Goal: Task Accomplishment & Management: Manage account settings

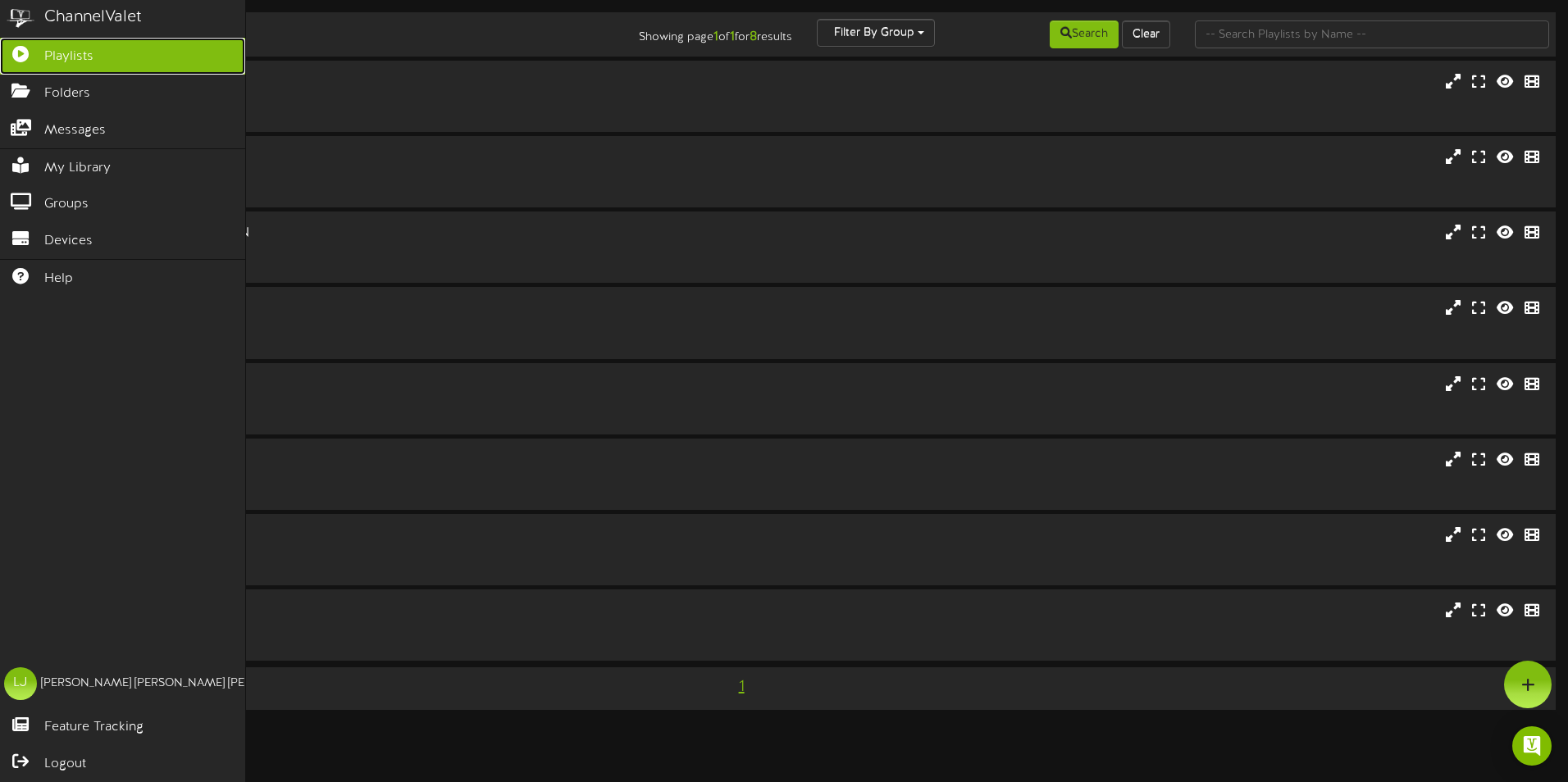
click at [168, 42] on link "Playlists" at bounding box center [122, 56] width 245 height 37
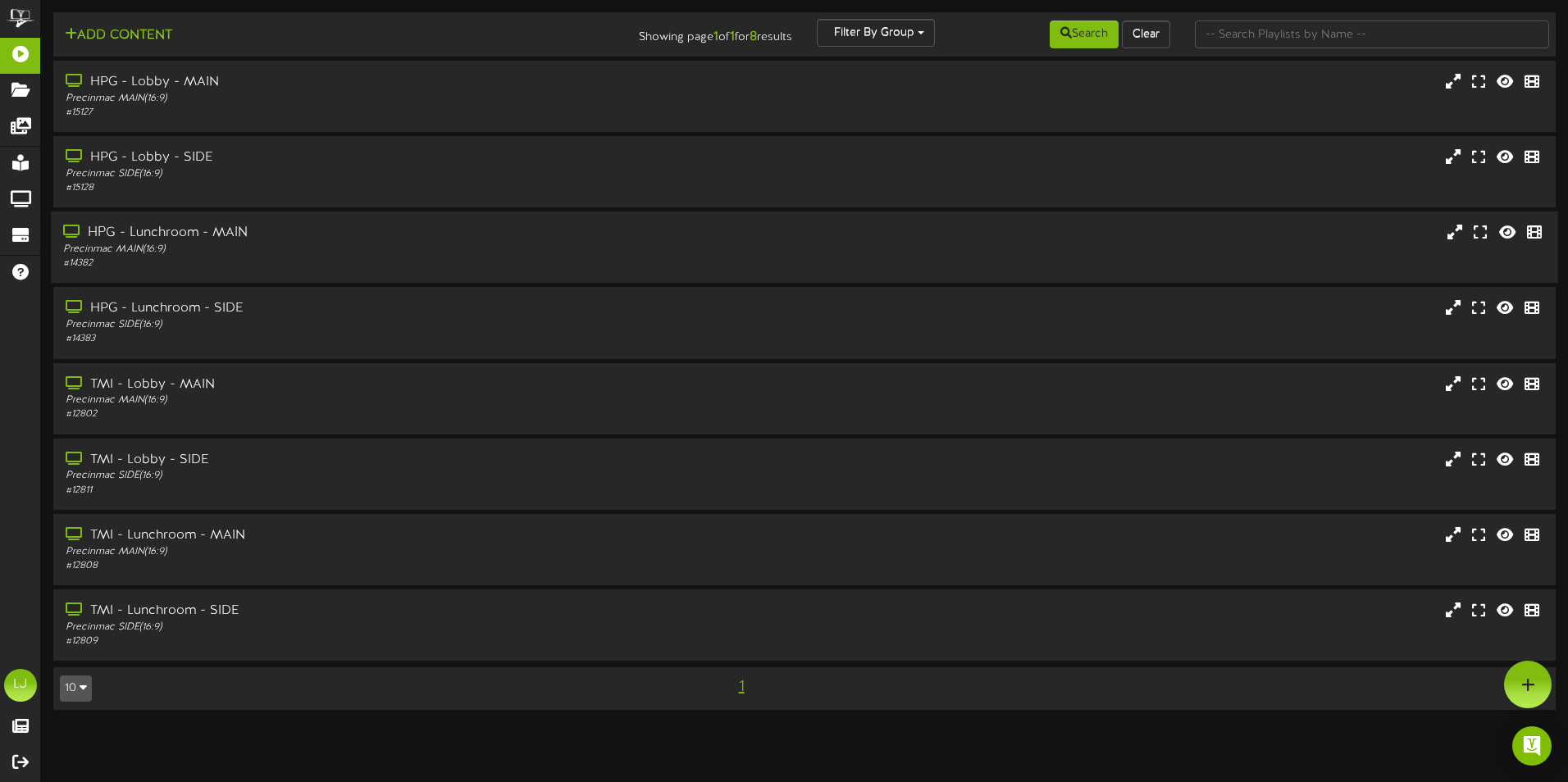
click at [177, 241] on div "HPG - Lunchroom - MAIN" at bounding box center [365, 233] width 604 height 19
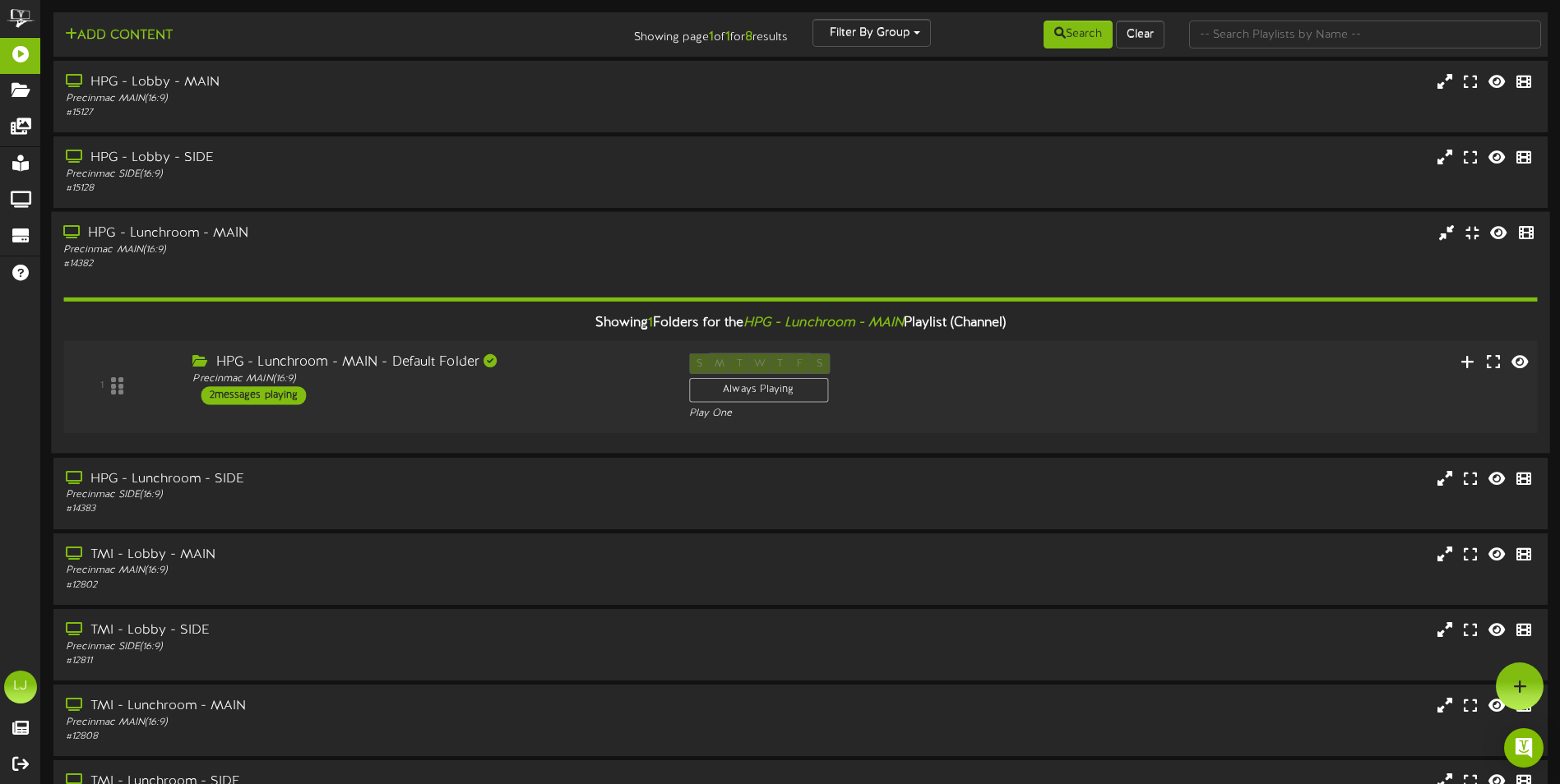
click at [276, 401] on div "2 messages playing" at bounding box center [254, 396] width 105 height 18
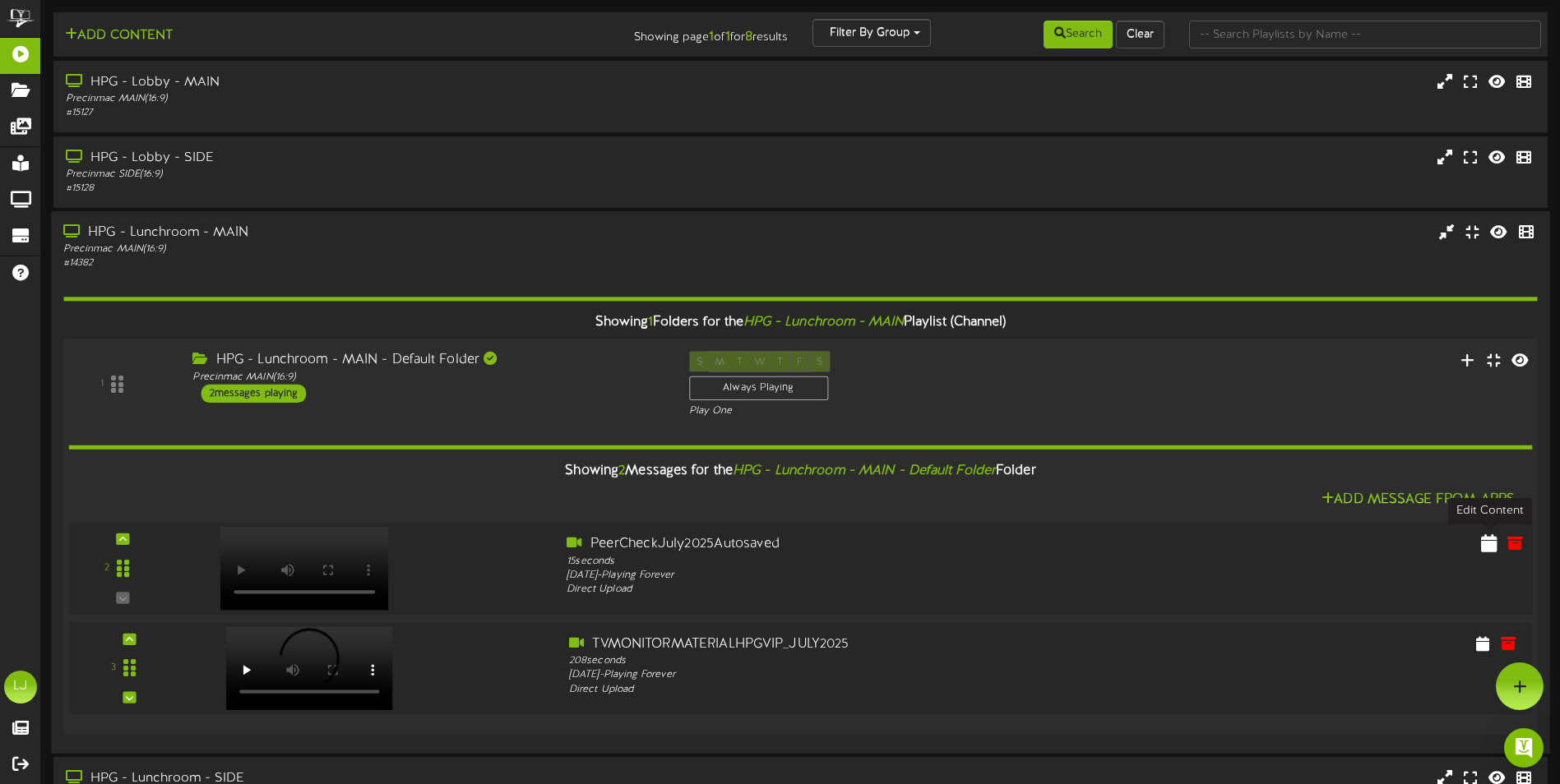
click at [1486, 544] on icon at bounding box center [1489, 544] width 17 height 18
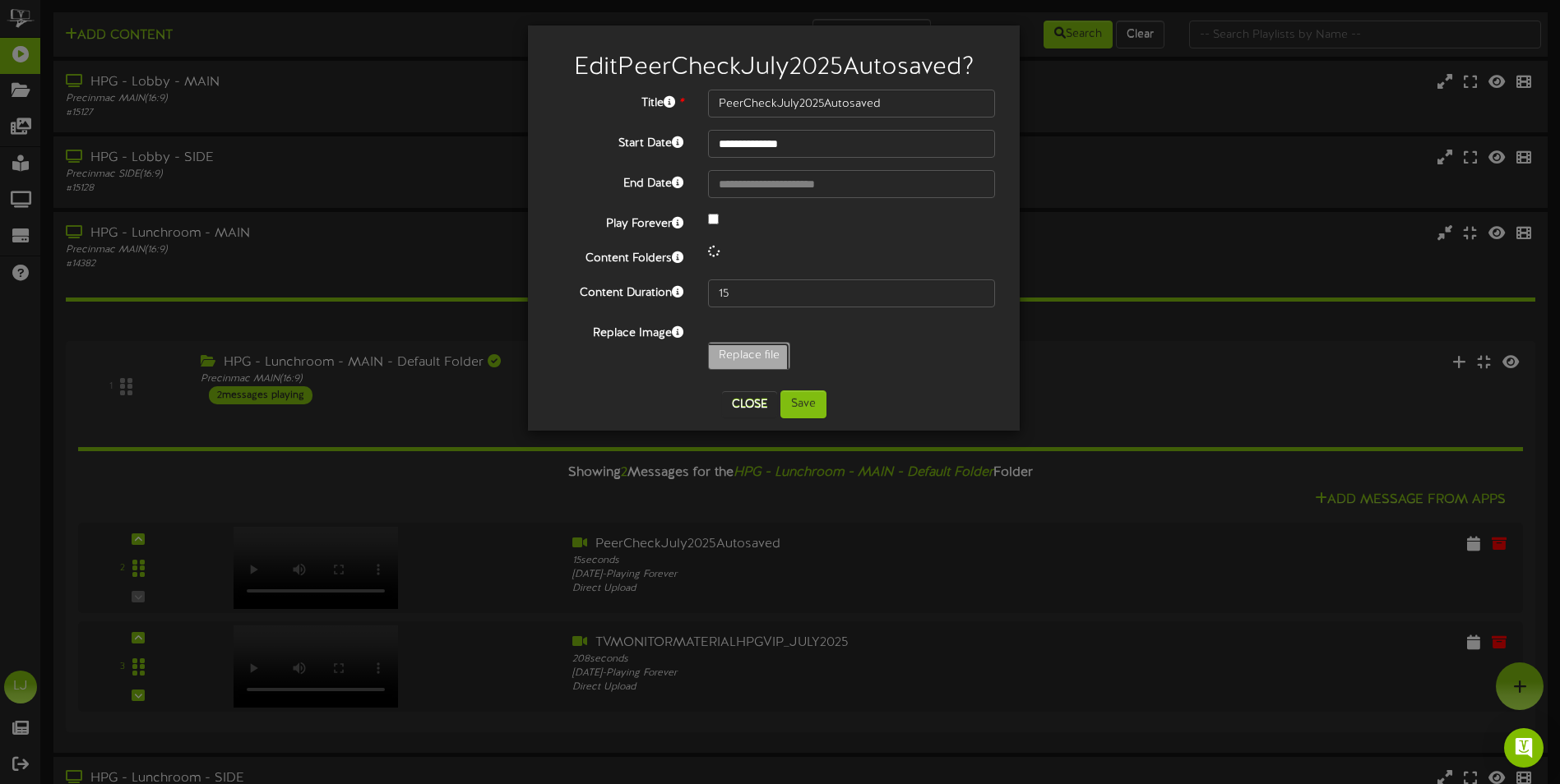
click at [735, 360] on div "**********" at bounding box center [774, 234] width 443 height 289
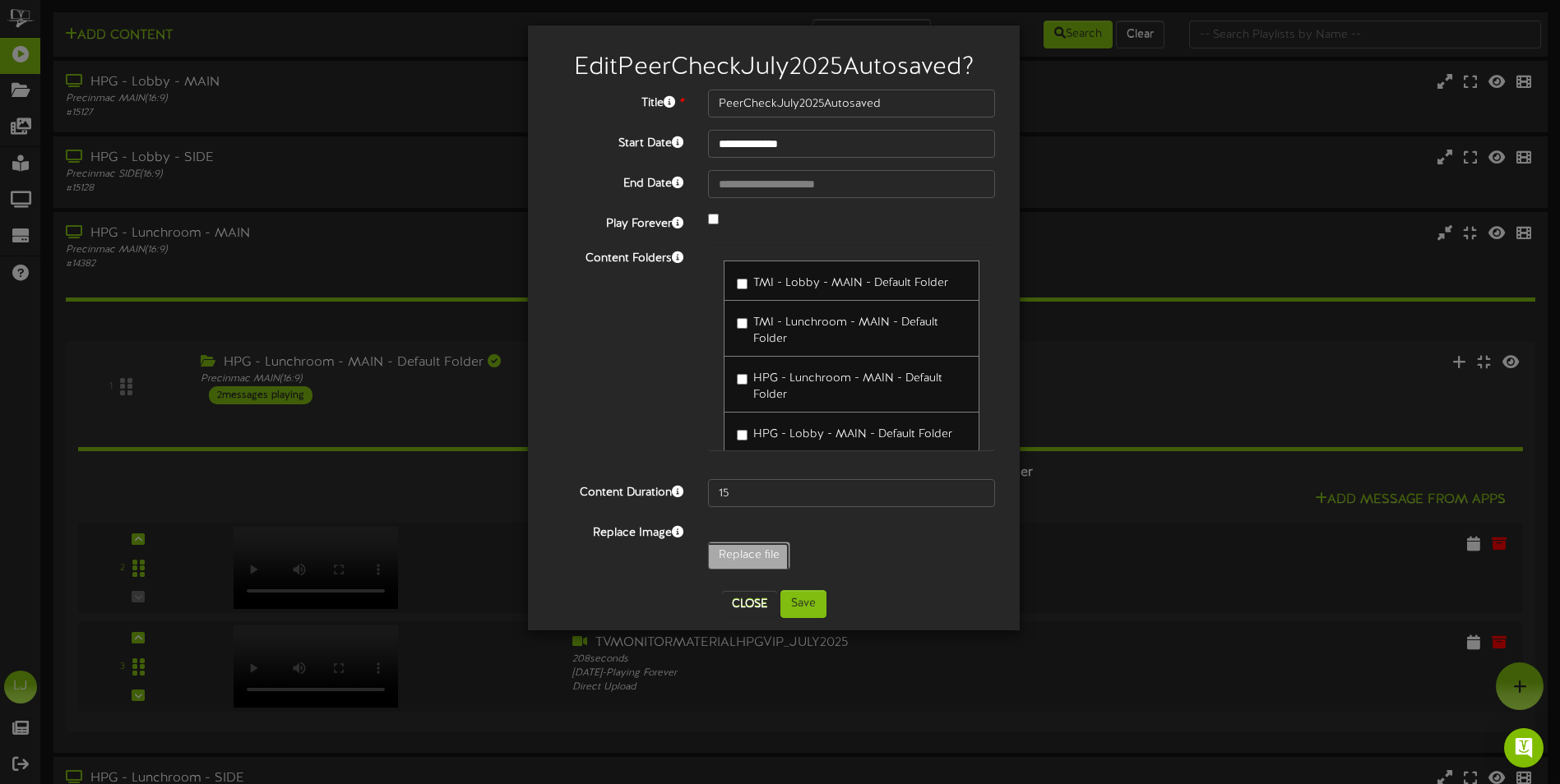
type input "**********"
type input "PeerCheckAugust2025"
click at [813, 613] on button "Save" at bounding box center [803, 604] width 46 height 28
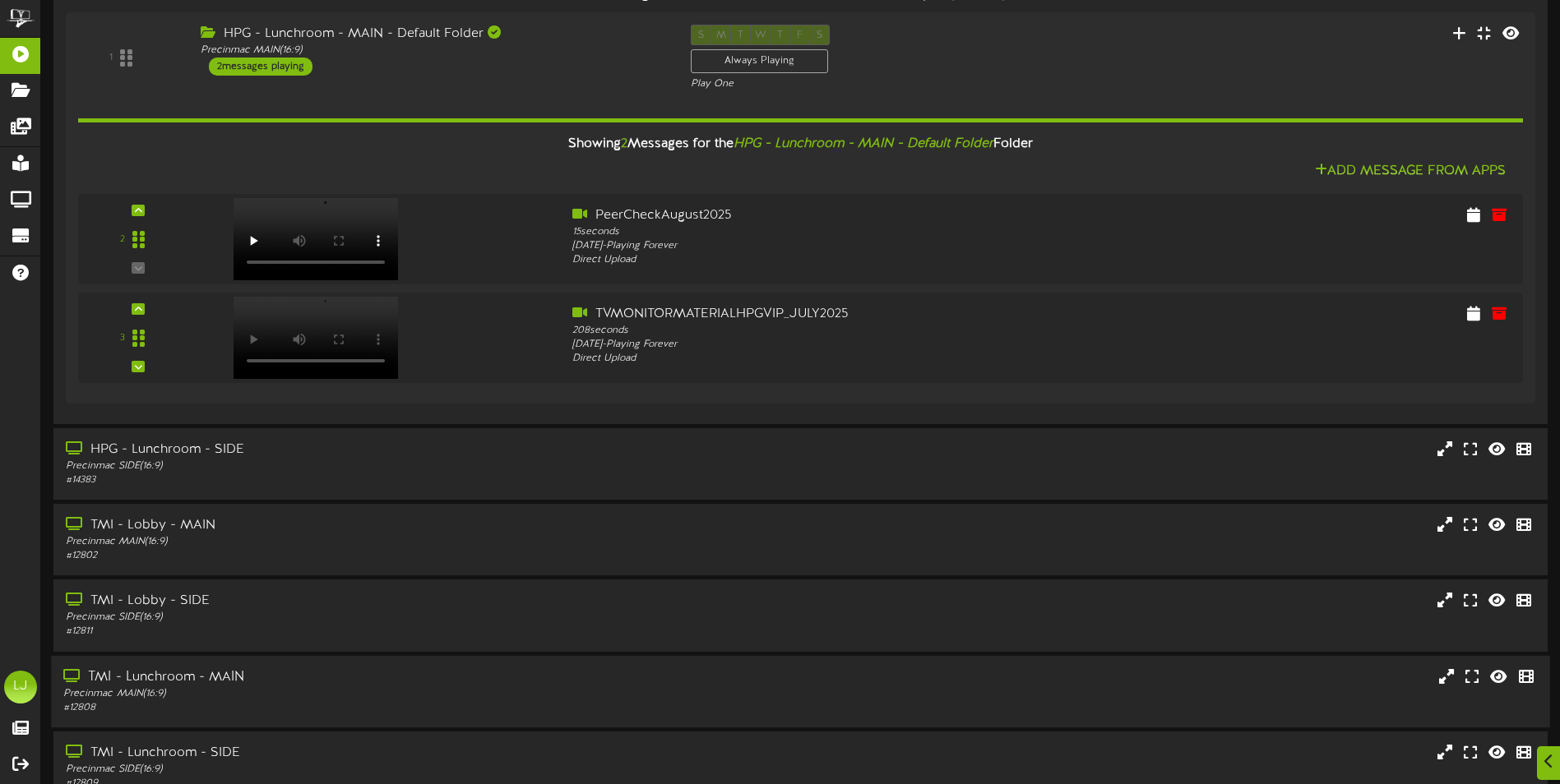
scroll to position [411, 0]
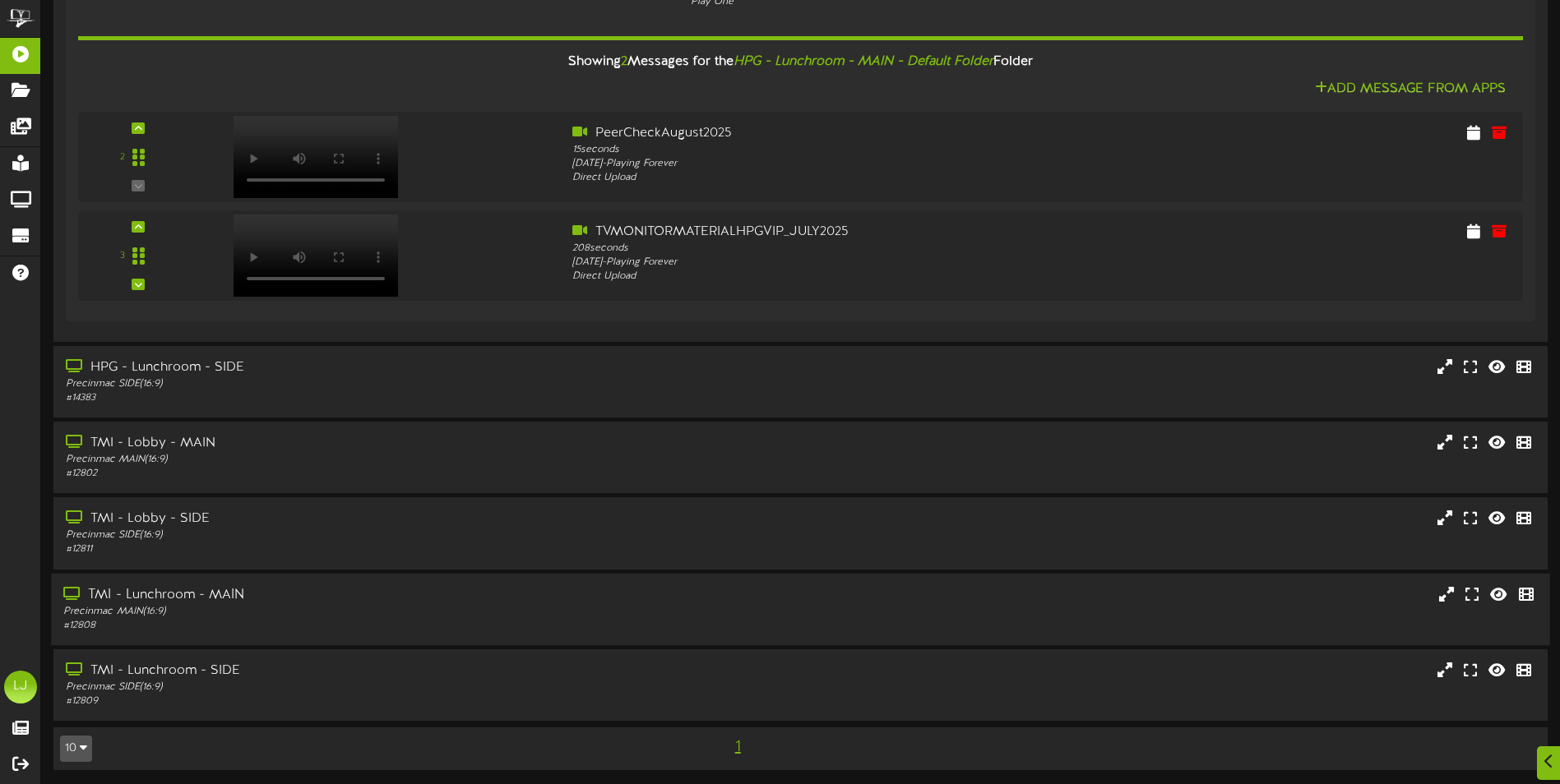
click at [148, 597] on div "TMI - Lunchroom - MAIN" at bounding box center [363, 594] width 600 height 19
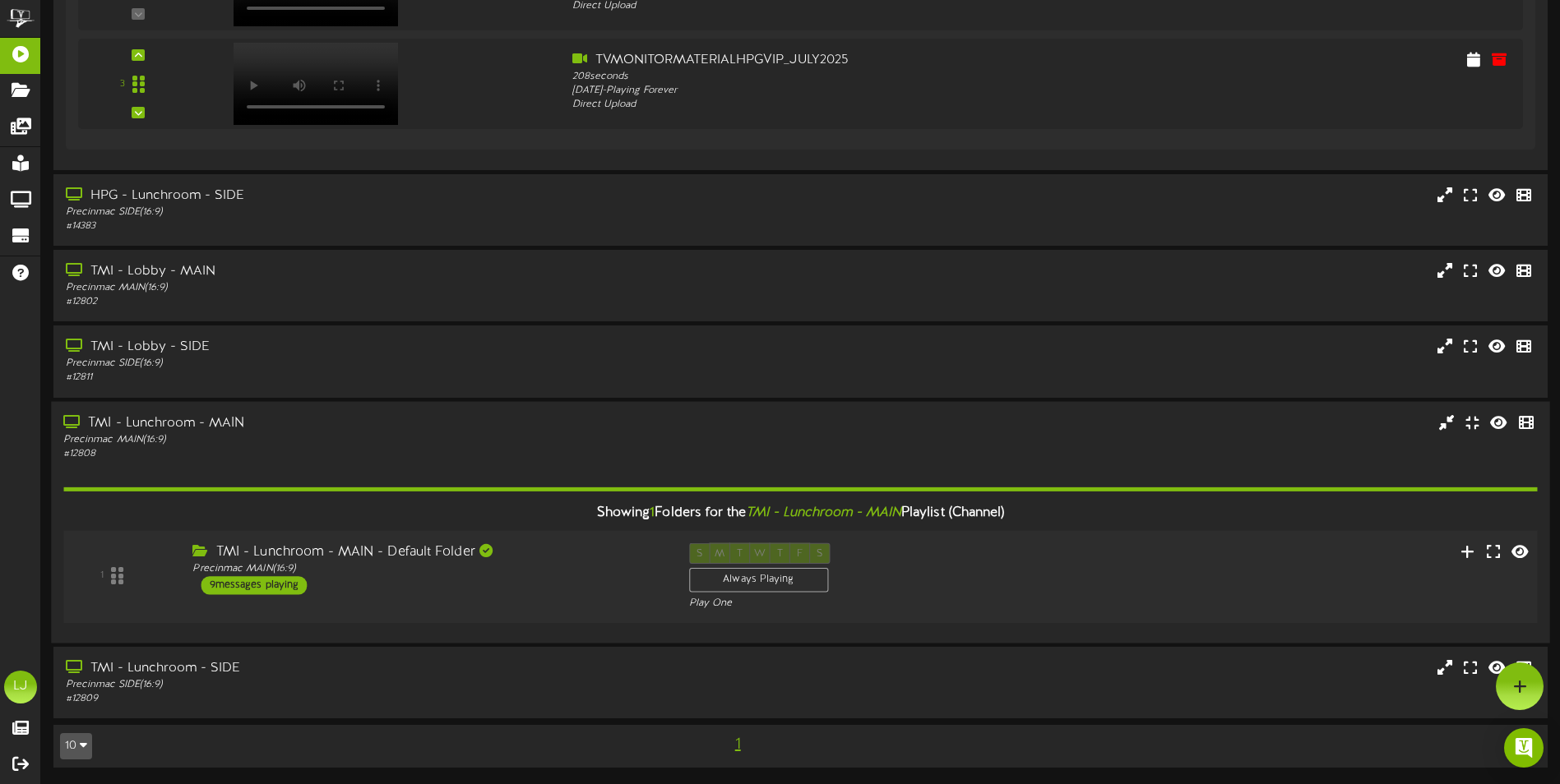
scroll to position [583, 0]
click at [1468, 551] on icon at bounding box center [1468, 551] width 18 height 18
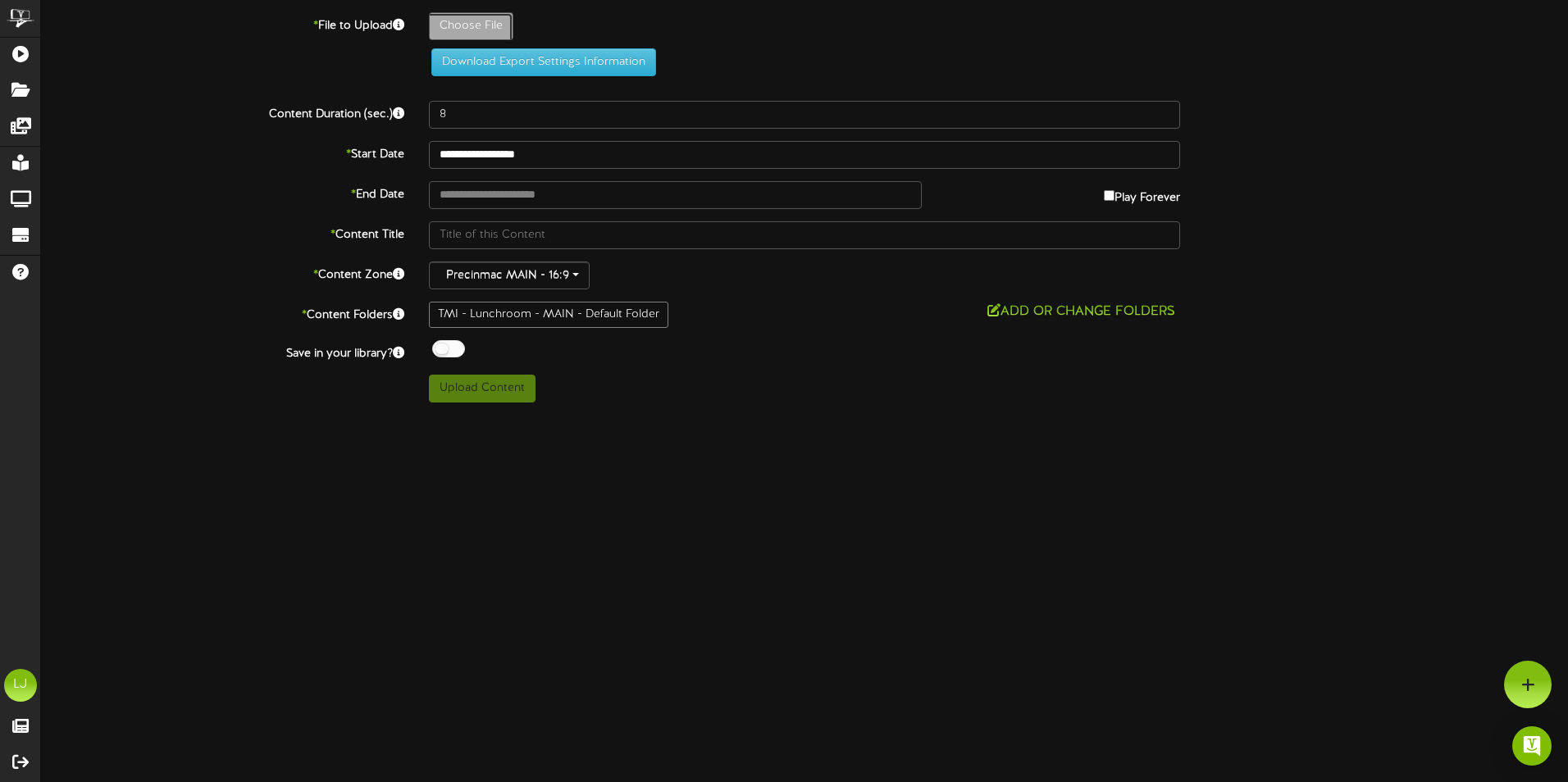
drag, startPoint x: 460, startPoint y: 23, endPoint x: 161, endPoint y: 124, distance: 315.6
click at [227, 108] on div "**********" at bounding box center [804, 207] width 1527 height 391
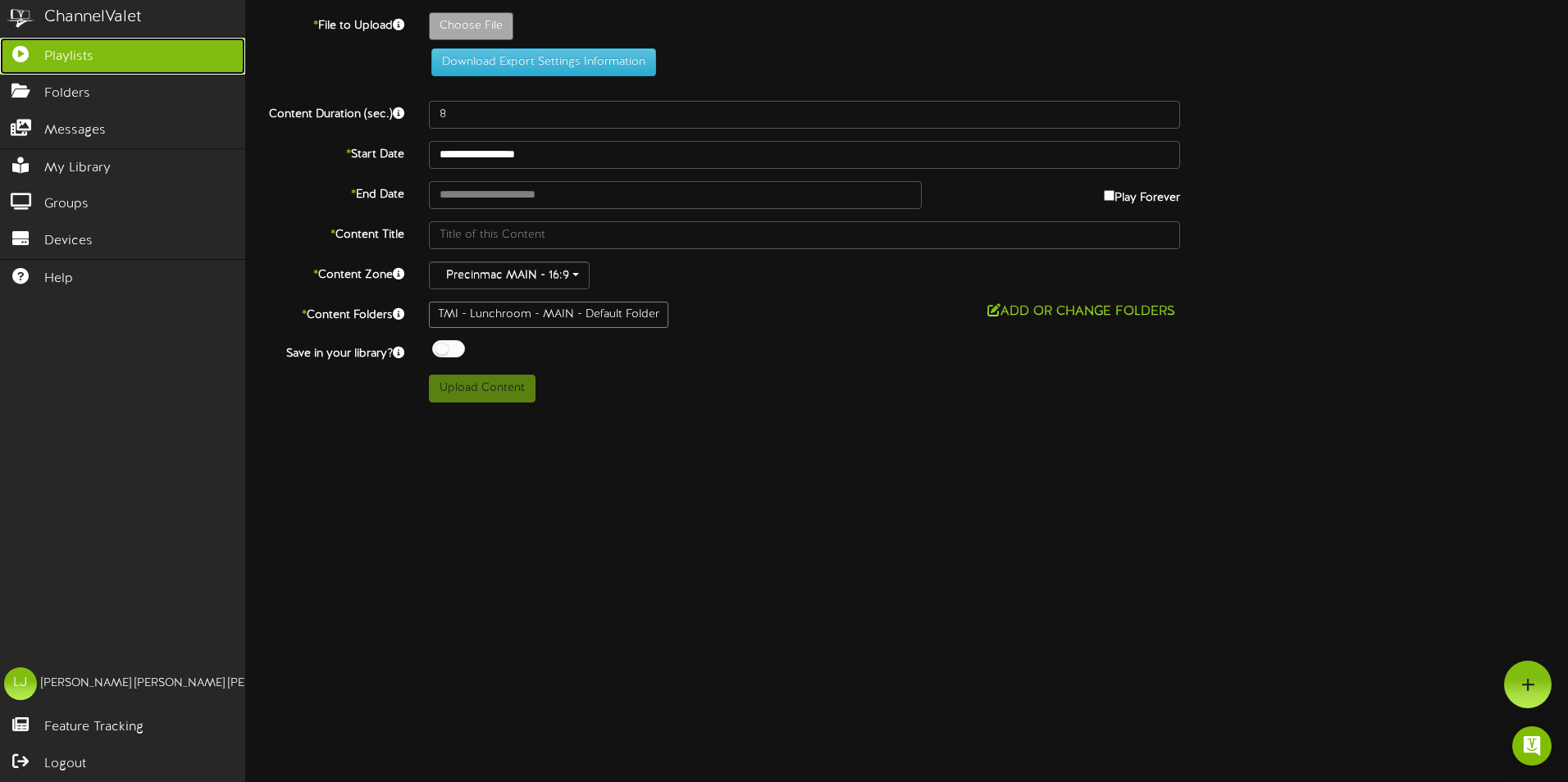
click at [57, 51] on span "Playlists" at bounding box center [68, 57] width 49 height 19
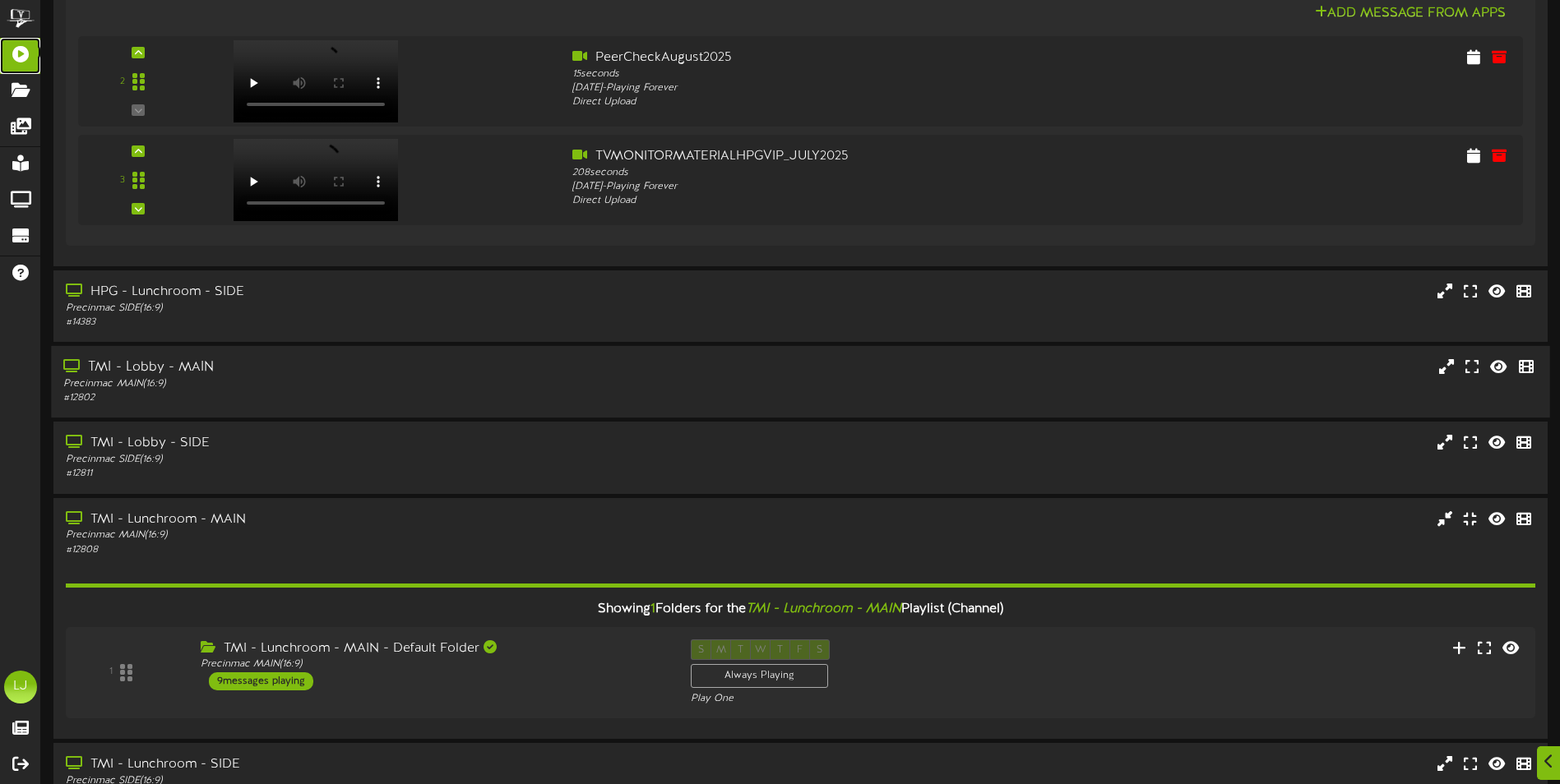
scroll to position [493, 0]
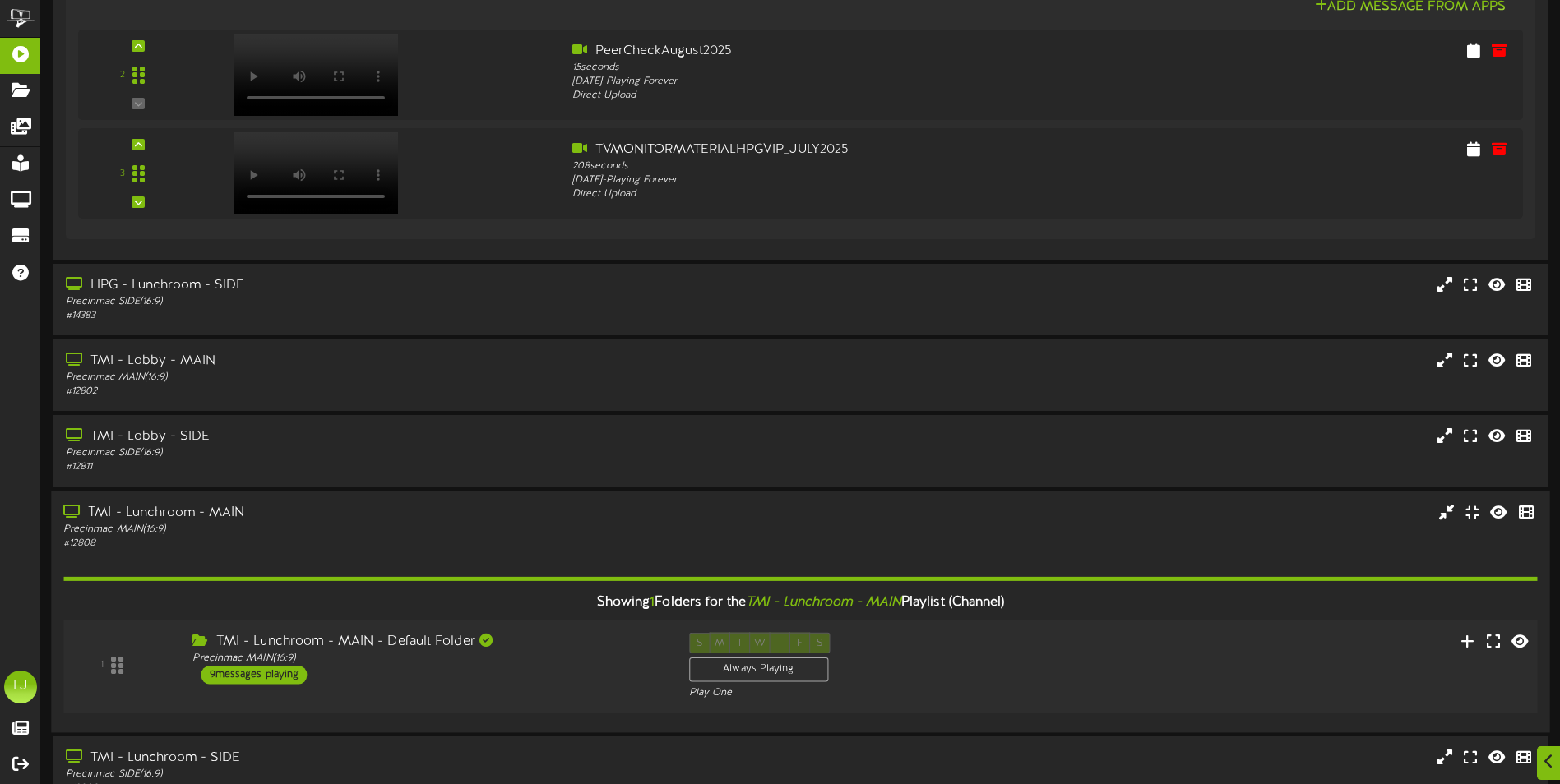
click at [272, 671] on div "9 messages playing" at bounding box center [254, 675] width 106 height 18
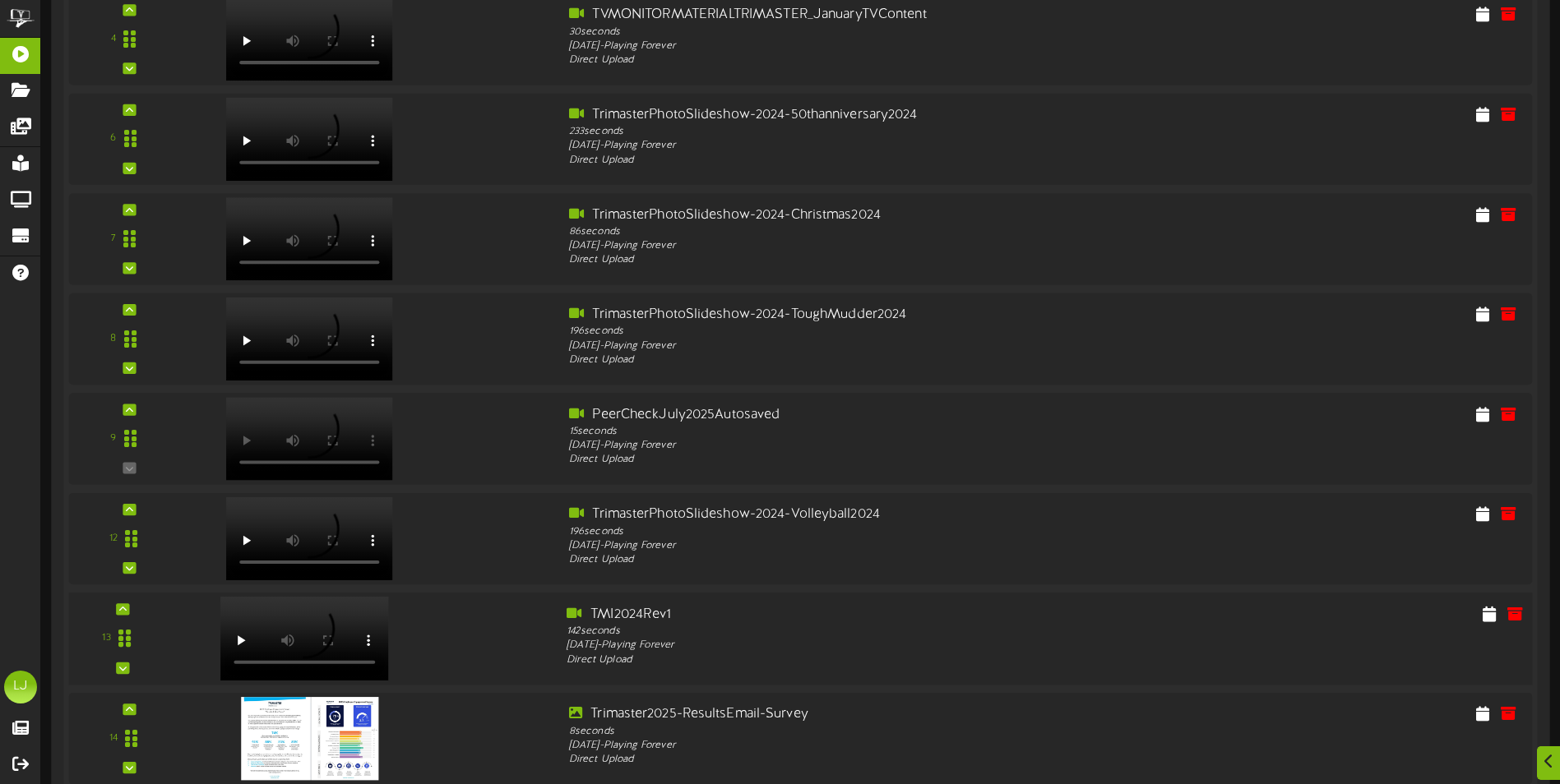
scroll to position [1562, 0]
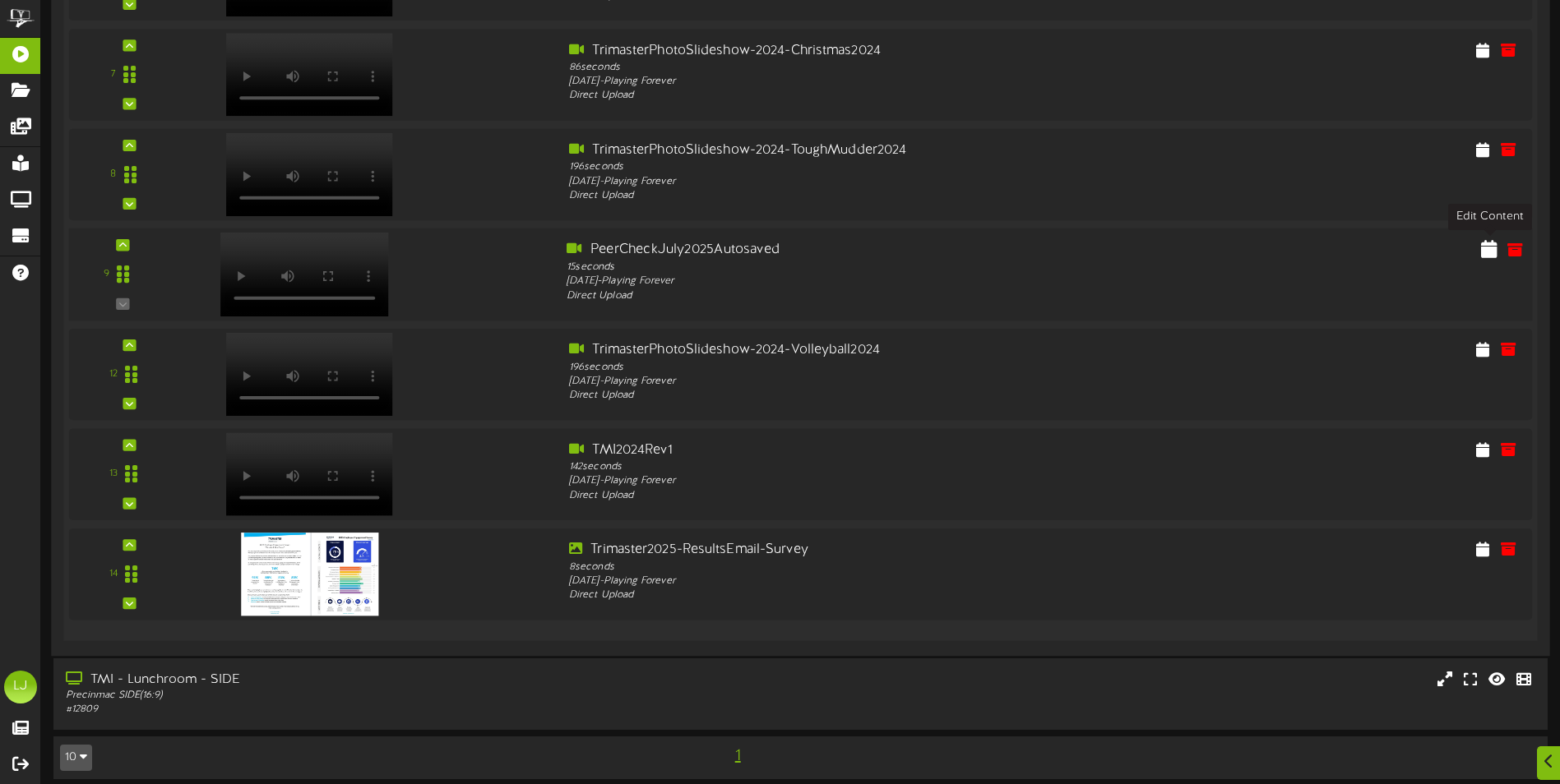
click at [1492, 254] on icon at bounding box center [1489, 249] width 17 height 18
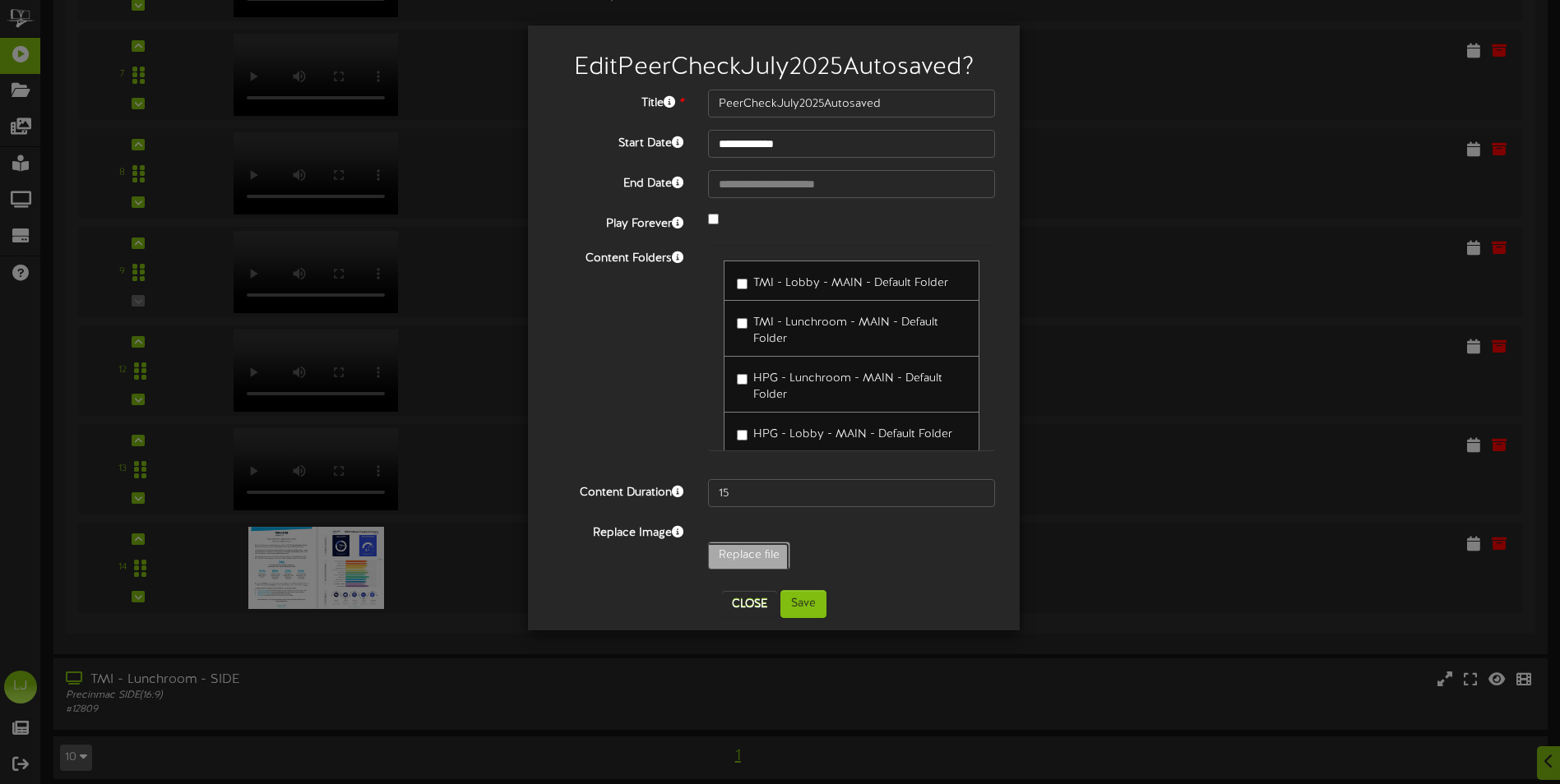
type input "**********"
type input "PeerCheckAugust2025"
click at [808, 604] on button "Save" at bounding box center [803, 604] width 46 height 28
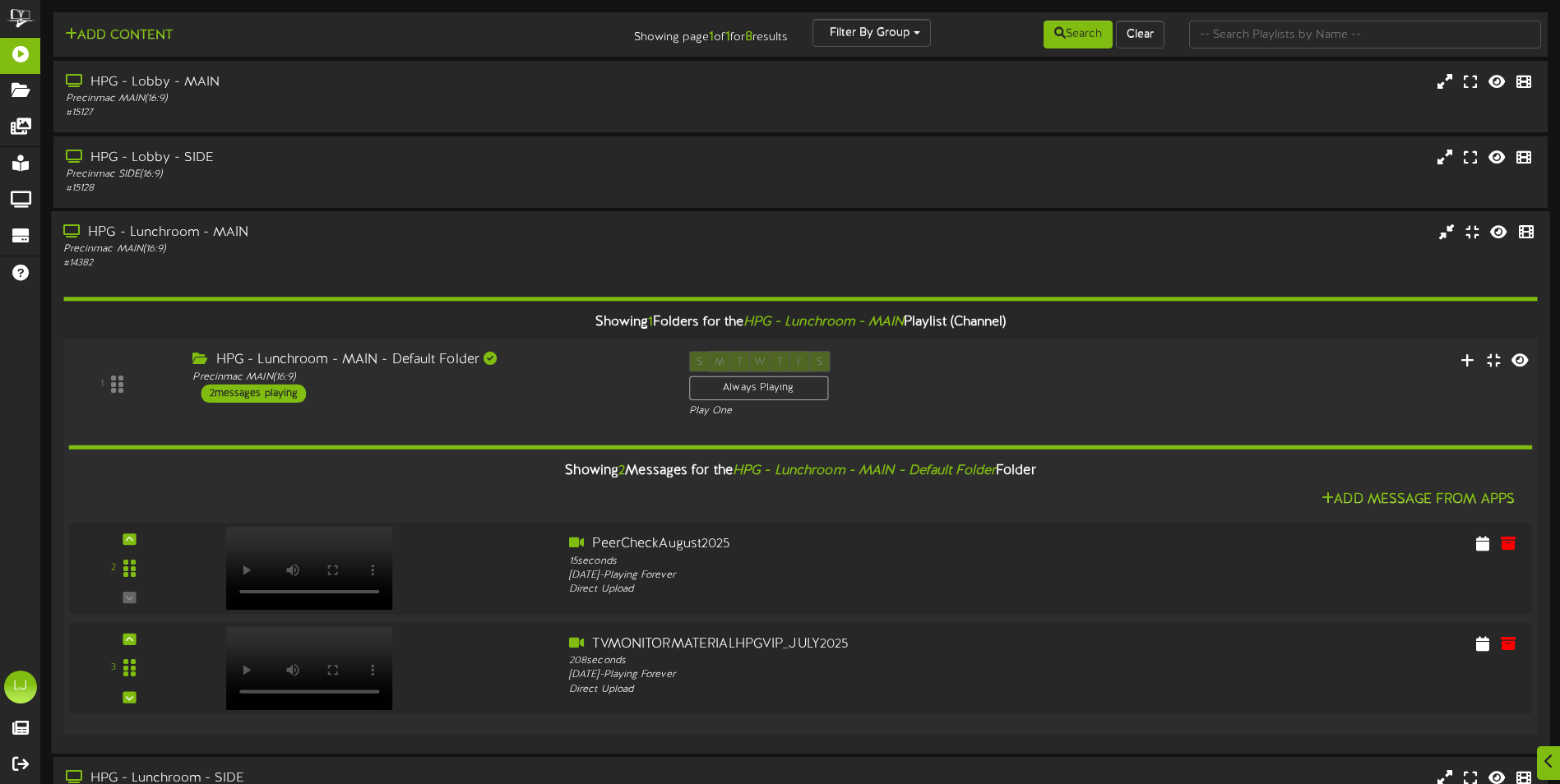
scroll to position [82, 0]
